Goal: Task Accomplishment & Management: Manage account settings

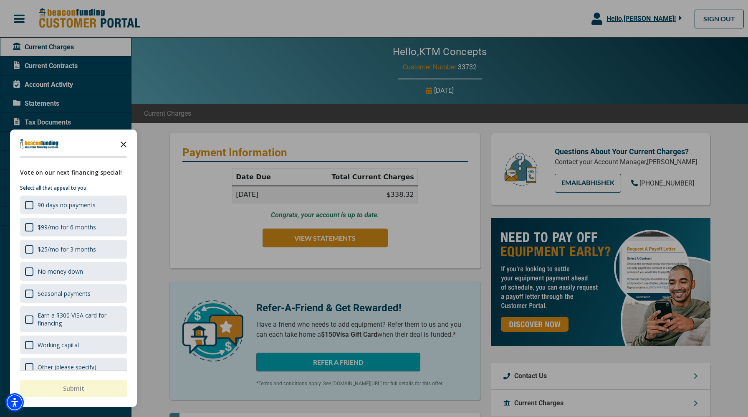
click at [126, 145] on icon "Close the survey" at bounding box center [123, 143] width 17 height 17
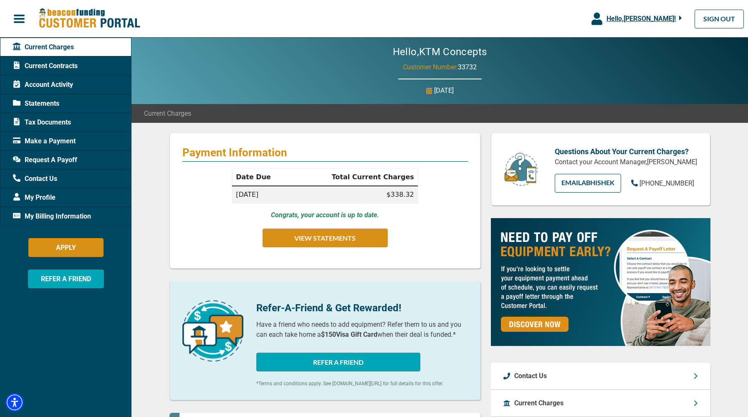
click at [68, 140] on span "Make a Payment" at bounding box center [44, 141] width 63 height 10
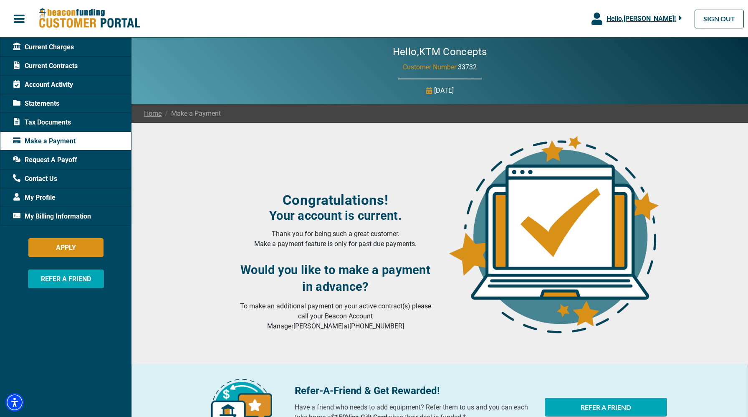
click at [79, 46] on div "Current Charges" at bounding box center [66, 47] width 132 height 19
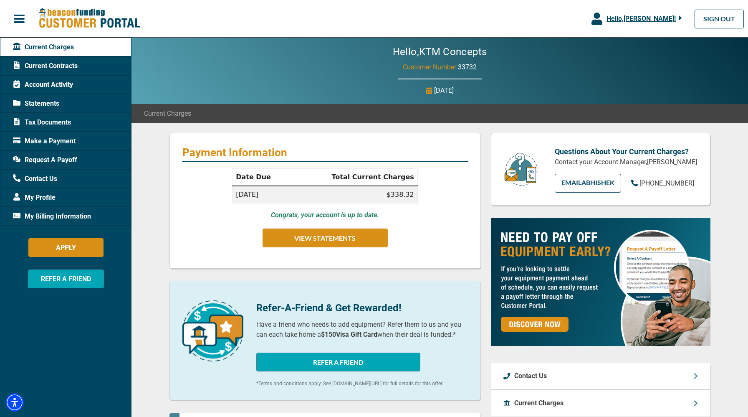
click at [66, 86] on span "Account Activity" at bounding box center [43, 85] width 60 height 10
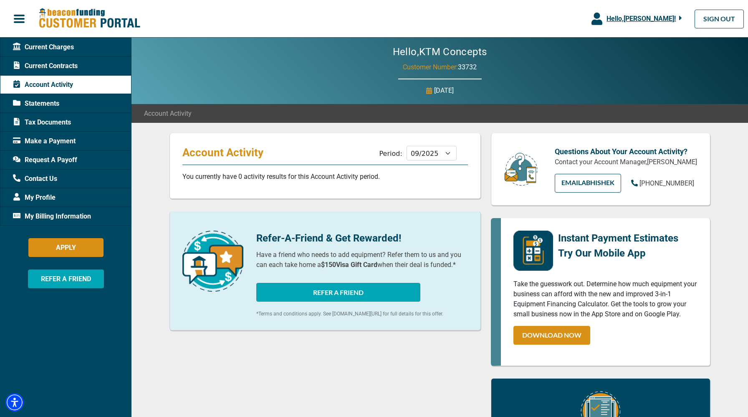
click at [61, 106] on div "Statements" at bounding box center [66, 103] width 132 height 19
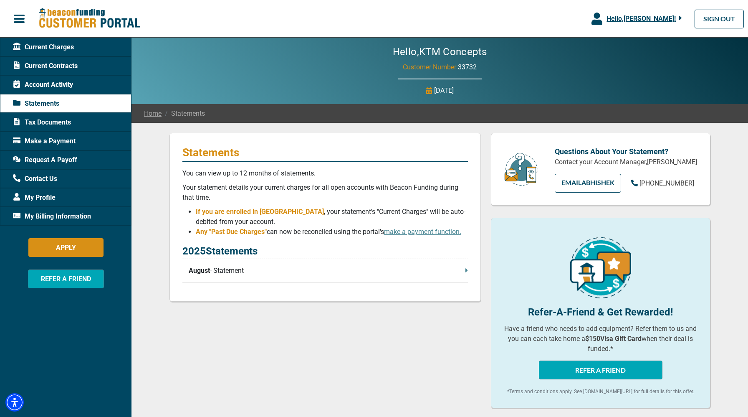
click at [75, 137] on div "Make a Payment" at bounding box center [66, 141] width 132 height 19
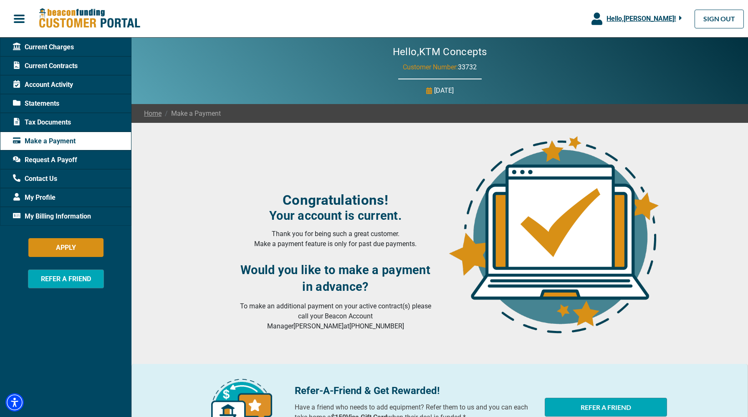
click at [62, 48] on span "Current Charges" at bounding box center [43, 47] width 61 height 10
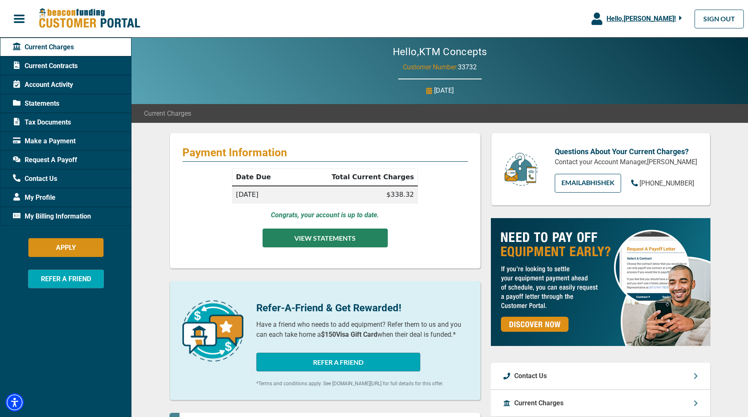
click at [304, 239] on button "VIEW STATEMENTS" at bounding box center [325, 237] width 125 height 19
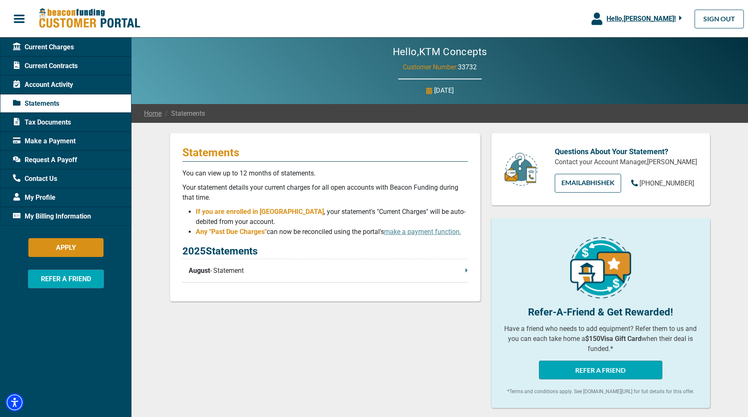
click at [466, 269] on icon at bounding box center [467, 270] width 3 height 7
click at [459, 275] on p "August - Statement" at bounding box center [328, 271] width 279 height 10
click at [91, 218] on span "My Billing Information" at bounding box center [52, 216] width 78 height 10
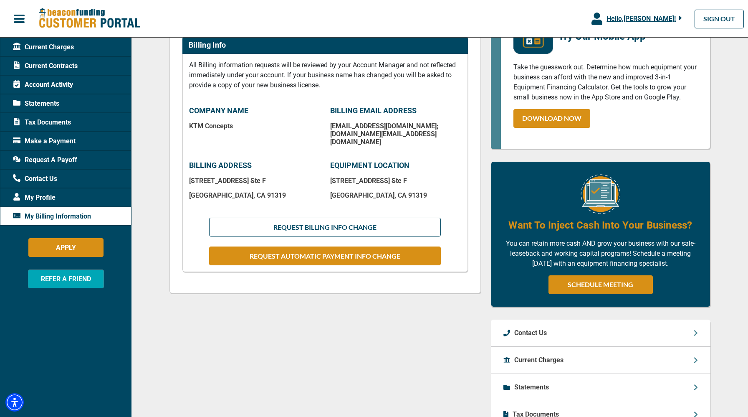
scroll to position [86, 0]
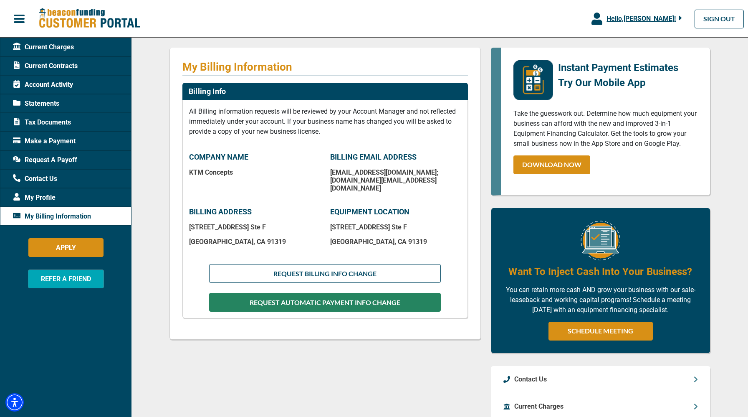
click at [302, 301] on button "REQUEST AUTOMATIC PAYMENT INFO CHANGE" at bounding box center [324, 302] width 231 height 19
